Goal: Task Accomplishment & Management: Complete application form

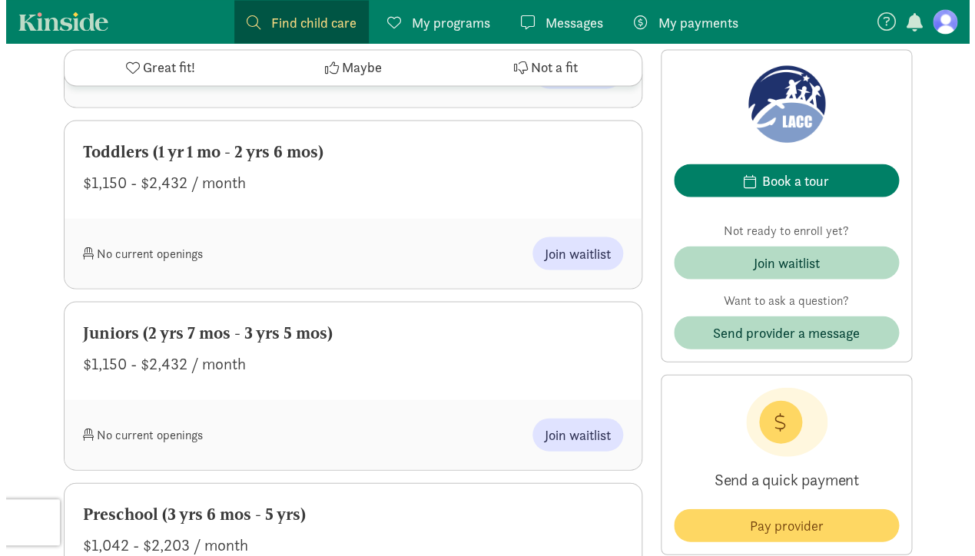
scroll to position [927, 0]
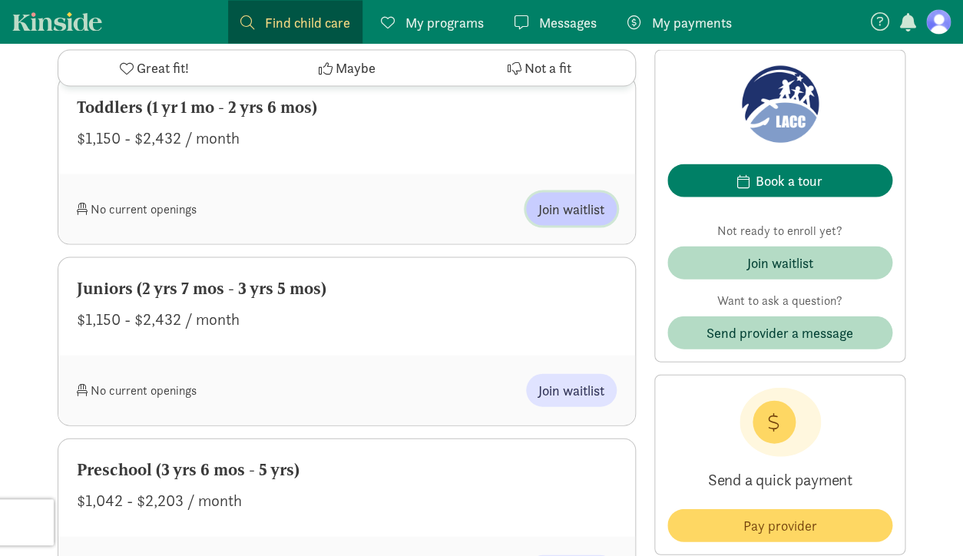
click at [584, 210] on span "Join waitlist" at bounding box center [571, 208] width 66 height 21
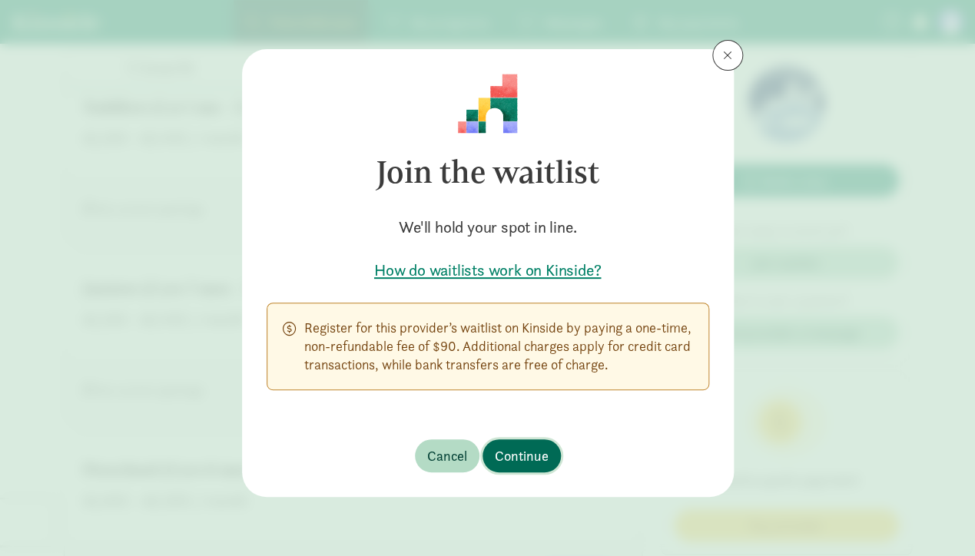
click at [547, 448] on span "Continue" at bounding box center [522, 456] width 54 height 21
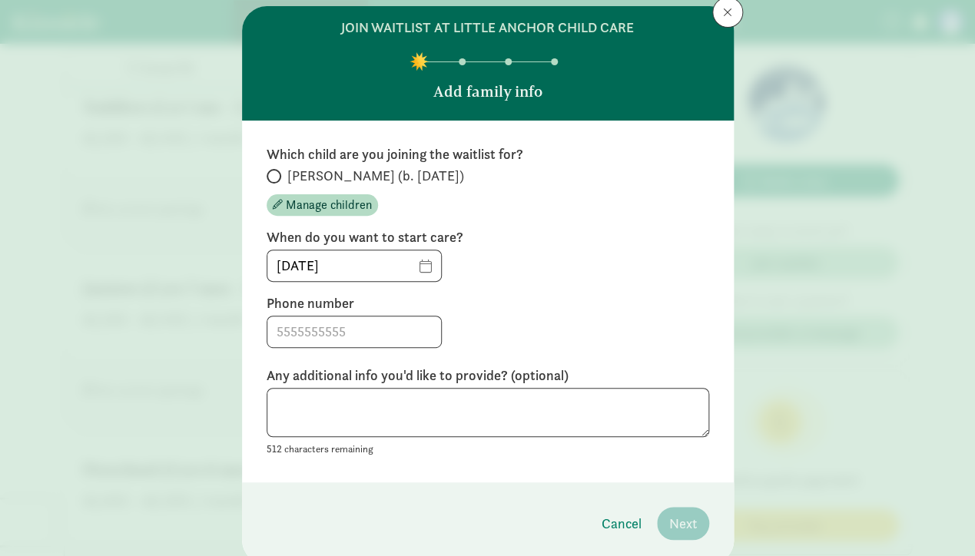
scroll to position [58, 0]
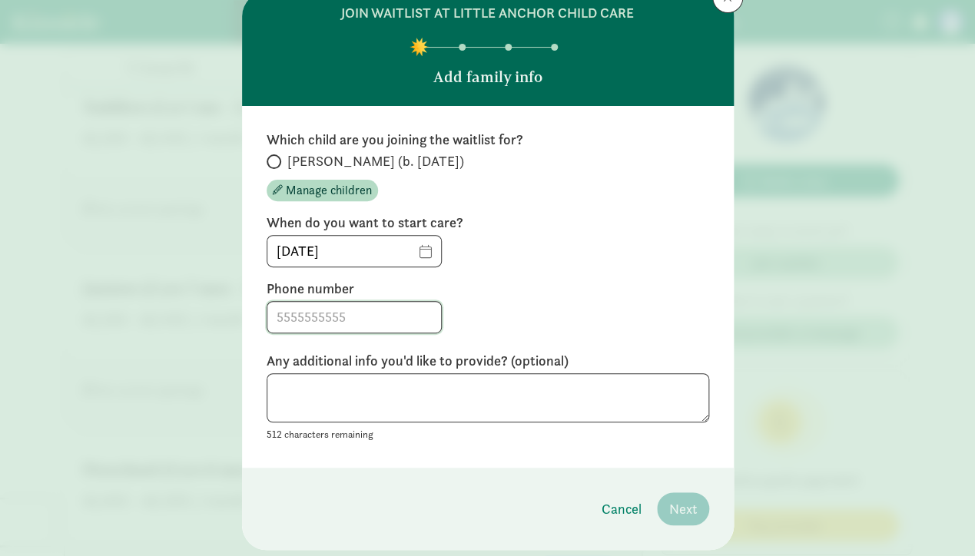
click at [411, 317] on input at bounding box center [354, 317] width 174 height 31
type input "2066961205"
click at [449, 399] on textarea at bounding box center [488, 398] width 442 height 50
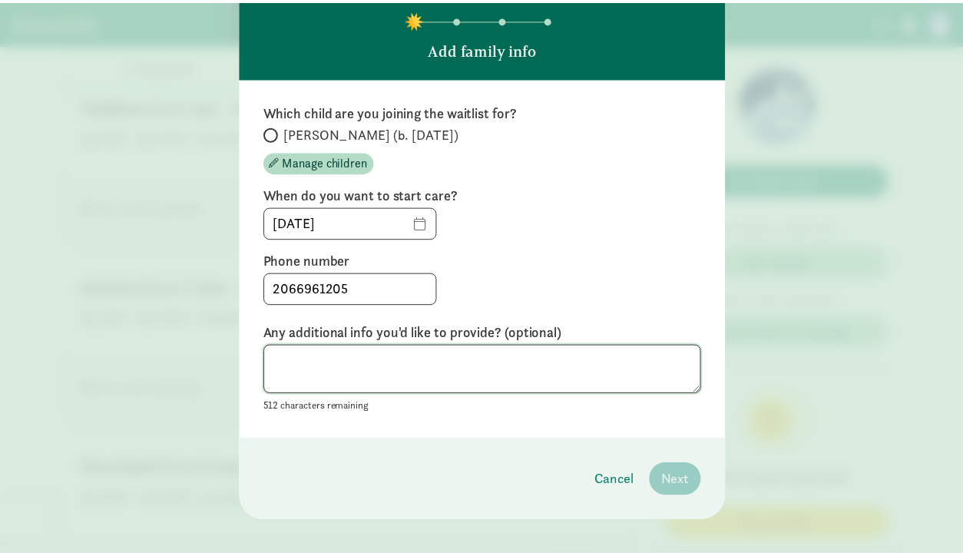
scroll to position [88, 0]
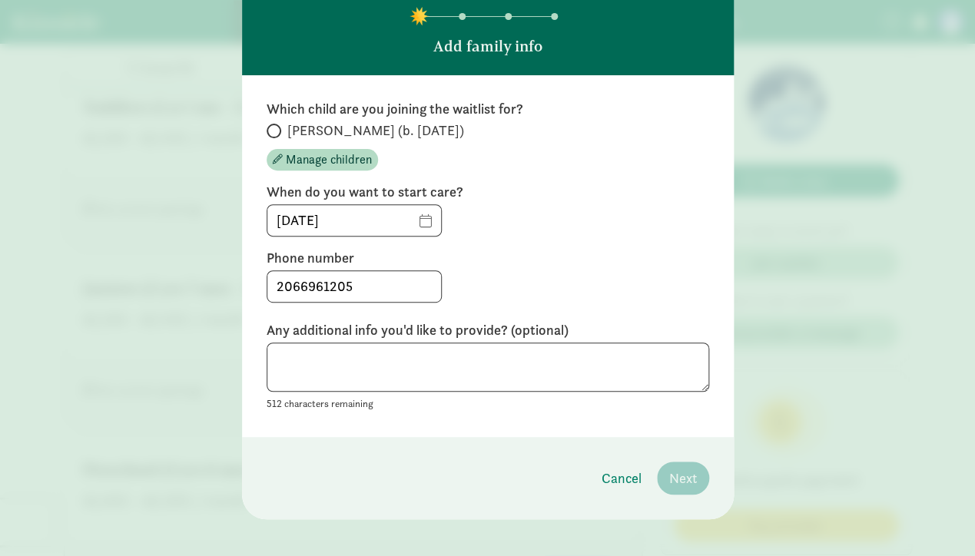
click at [269, 136] on span at bounding box center [274, 131] width 15 height 15
click at [269, 136] on input "[PERSON_NAME] (b. [DATE])" at bounding box center [272, 131] width 10 height 10
radio input "true"
click at [681, 479] on span "Next" at bounding box center [683, 478] width 28 height 21
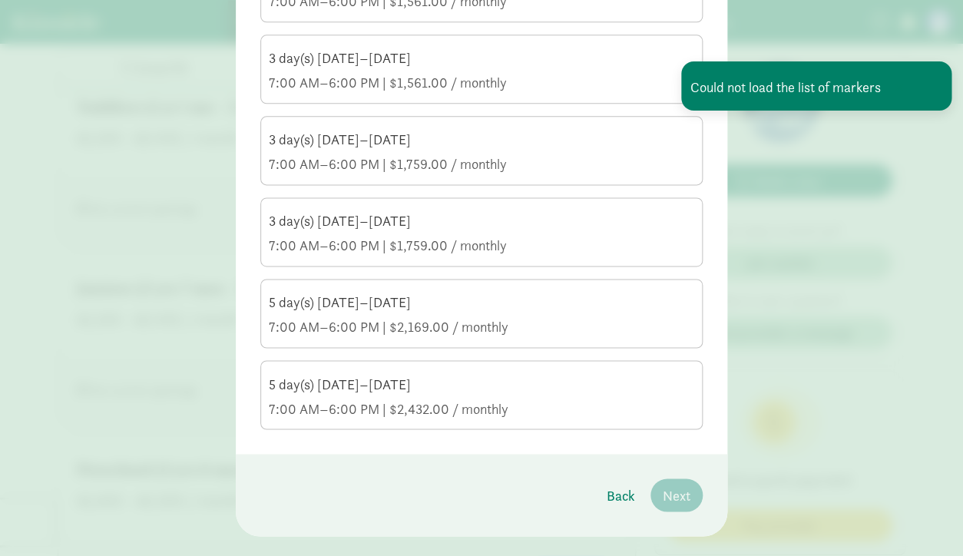
scroll to position [624, 0]
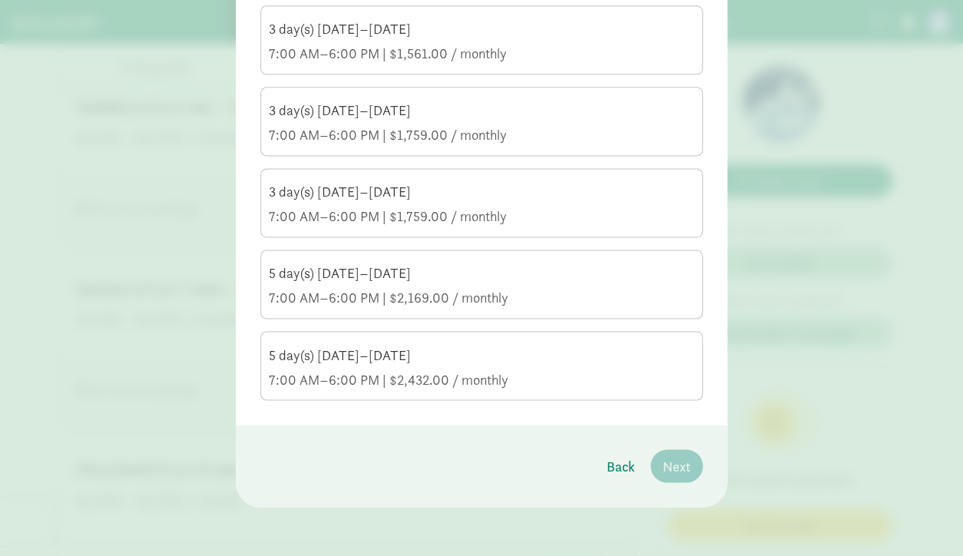
click at [621, 347] on div "5 day(s) [DATE]–[DATE]" at bounding box center [482, 355] width 426 height 18
click at [0, 0] on input "5 day(s) [DATE]–[DATE] 7:00 AM–6:00 PM | $2,432.00 / monthly" at bounding box center [0, 0] width 0 height 0
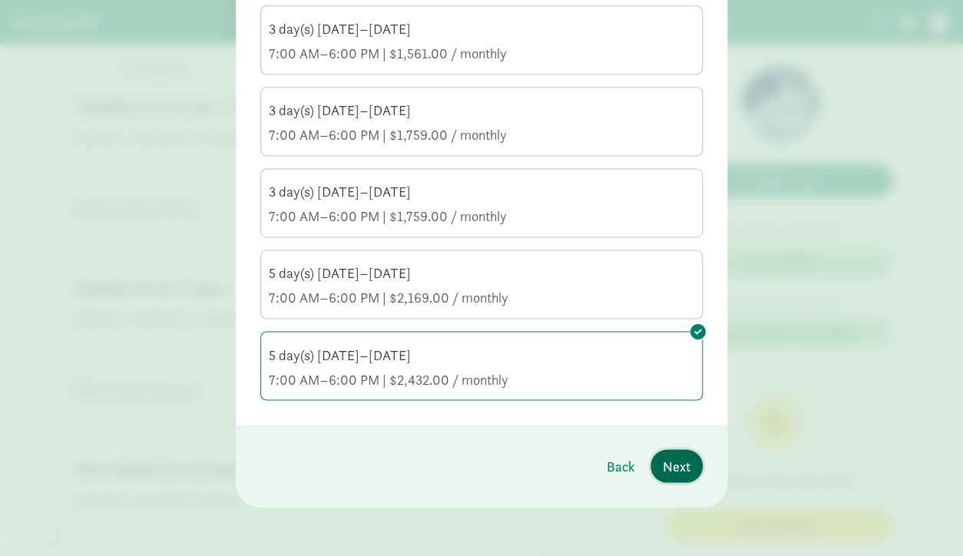
click at [681, 471] on span "Next" at bounding box center [677, 466] width 28 height 21
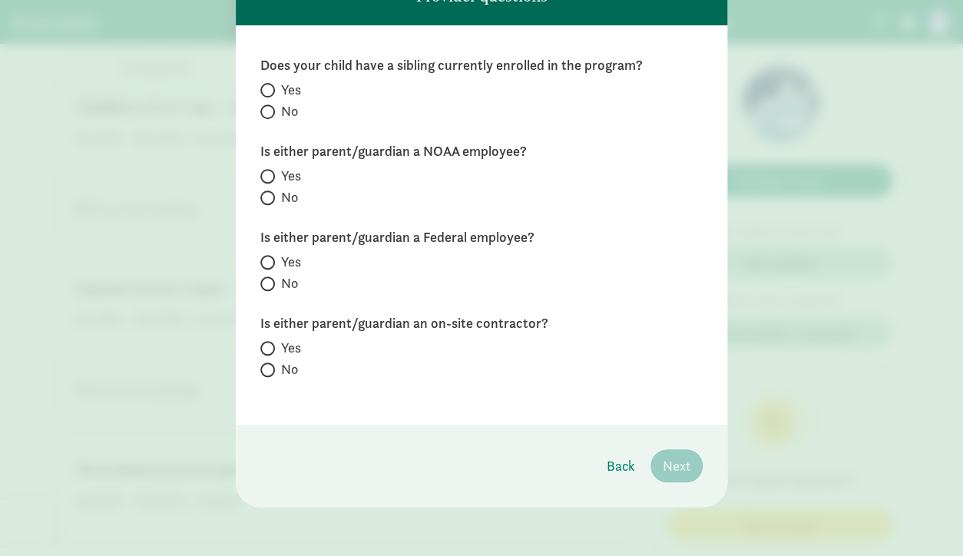
scroll to position [138, 0]
click at [272, 107] on label "No" at bounding box center [481, 111] width 442 height 18
click at [270, 107] on input "No" at bounding box center [265, 112] width 10 height 10
radio input "true"
click at [281, 199] on span "No" at bounding box center [289, 197] width 17 height 18
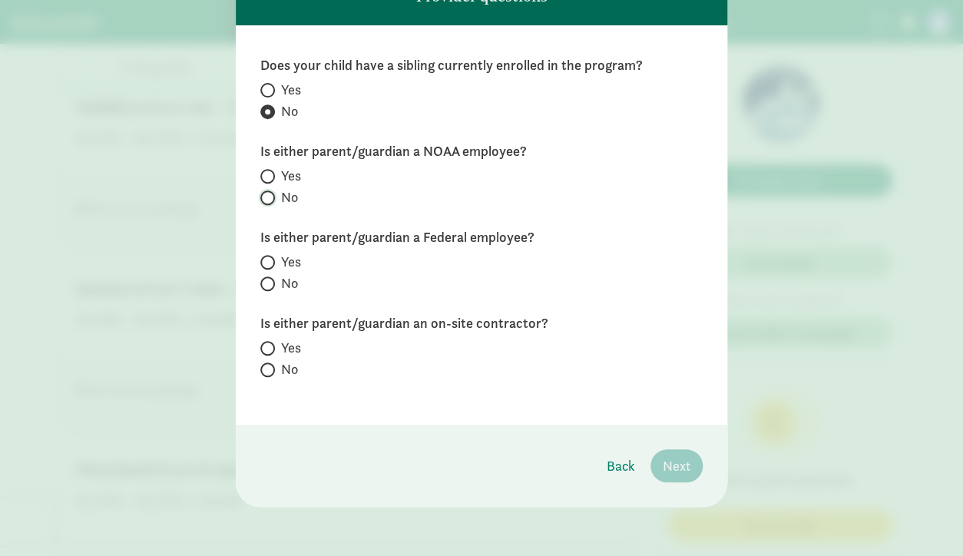
click at [270, 199] on input "No" at bounding box center [265, 198] width 10 height 10
radio input "true"
click at [265, 279] on input "No" at bounding box center [265, 284] width 10 height 10
radio input "true"
click at [268, 368] on span at bounding box center [267, 370] width 15 height 15
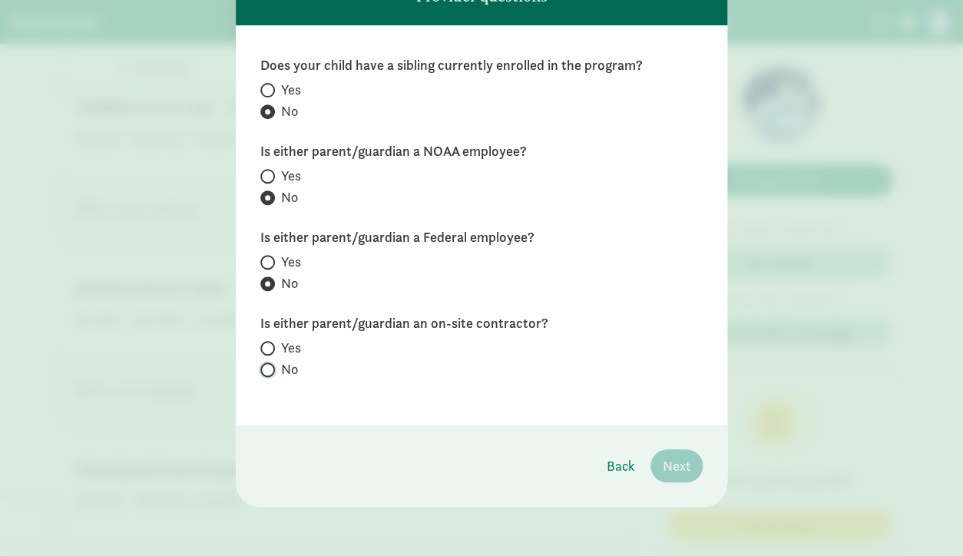
click at [268, 368] on input "No" at bounding box center [265, 370] width 10 height 10
radio input "true"
click at [674, 467] on span "Next" at bounding box center [677, 466] width 28 height 21
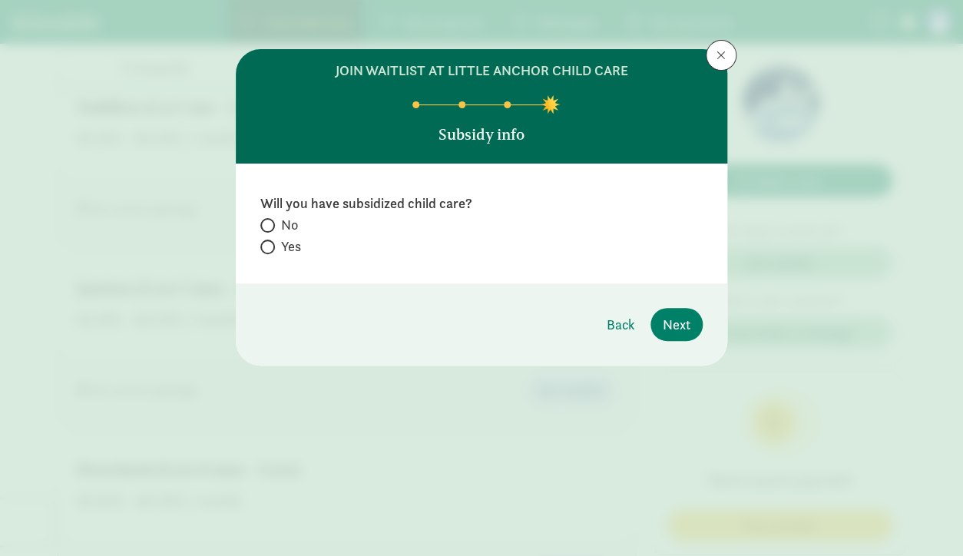
click at [271, 230] on span at bounding box center [267, 225] width 15 height 15
click at [270, 230] on input "No" at bounding box center [265, 225] width 10 height 10
radio input "true"
click at [694, 330] on button "Next" at bounding box center [677, 324] width 52 height 33
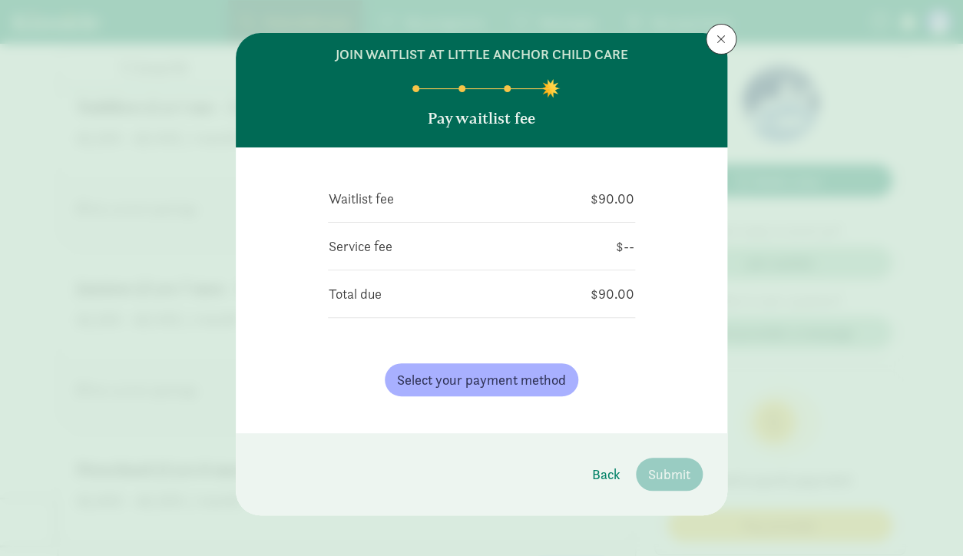
scroll to position [25, 0]
